Goal: Information Seeking & Learning: Check status

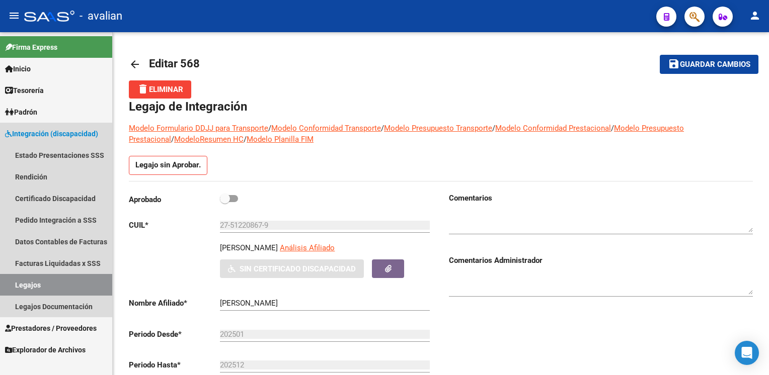
click at [44, 132] on span "Integración (discapacidad)" at bounding box center [51, 133] width 93 height 11
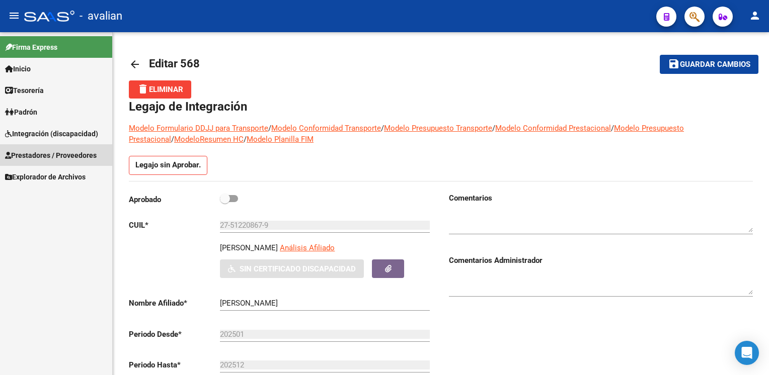
click at [60, 151] on span "Prestadores / Proveedores" at bounding box center [51, 155] width 92 height 11
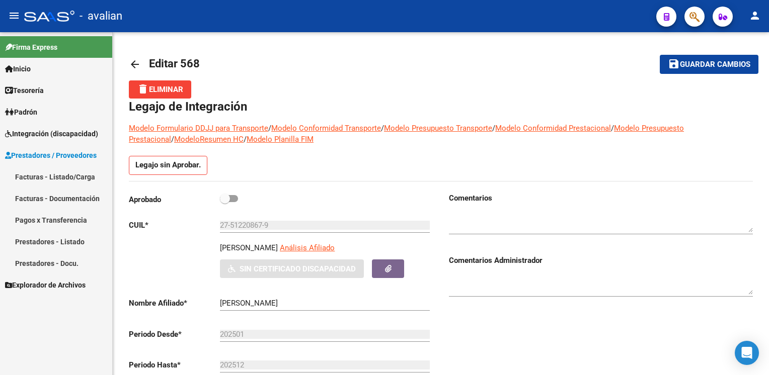
click at [76, 196] on link "Facturas - Documentación" at bounding box center [56, 199] width 112 height 22
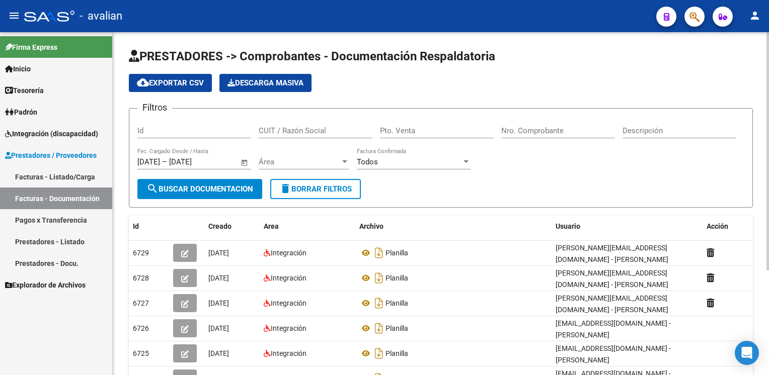
click at [190, 130] on input "Id" at bounding box center [194, 130] width 114 height 9
paste input "27345554896"
type input "27345554896"
click at [190, 130] on input "Id" at bounding box center [194, 130] width 114 height 9
click at [315, 162] on span "Área" at bounding box center [299, 161] width 81 height 9
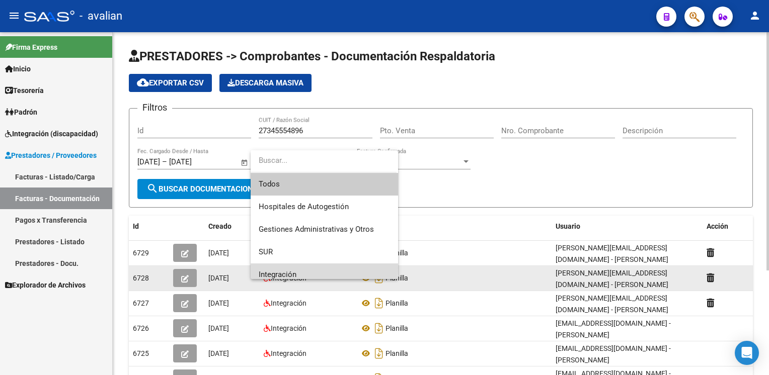
click at [293, 269] on span "Integración" at bounding box center [324, 275] width 131 height 23
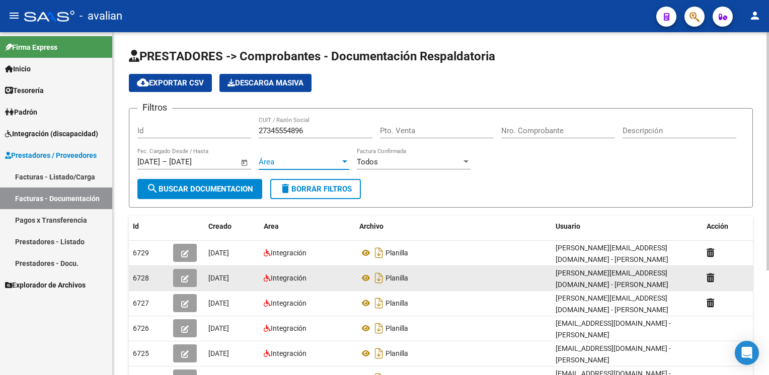
scroll to position [6, 0]
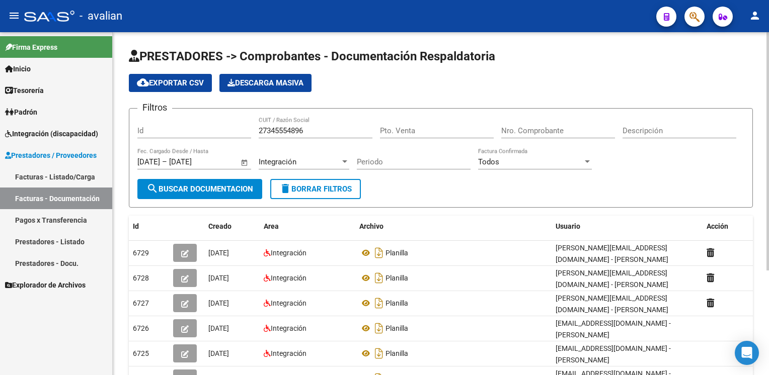
click at [287, 104] on app-list-header "PRESTADORES -> Comprobantes - Documentación Respaldatoria cloud_download Export…" at bounding box center [441, 127] width 624 height 159
click at [219, 186] on span "search Buscar Documentacion" at bounding box center [199, 189] width 107 height 9
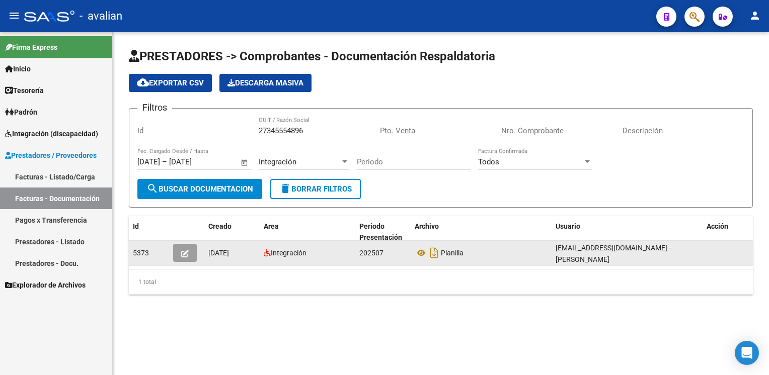
click at [183, 253] on icon "button" at bounding box center [185, 254] width 8 height 8
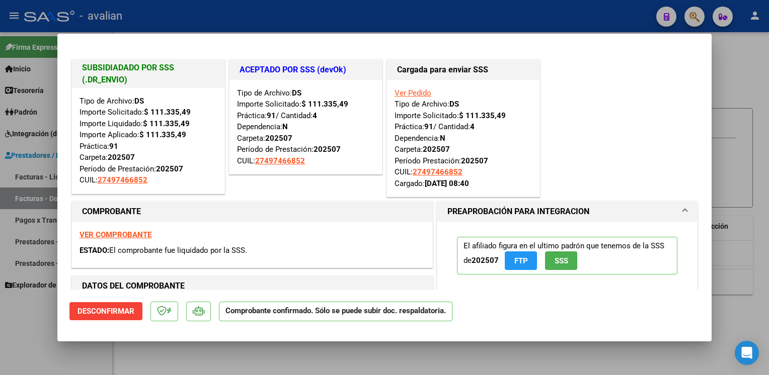
click at [143, 235] on strong "VER COMPROBANTE" at bounding box center [115, 234] width 72 height 9
